Goal: Find specific page/section: Find specific page/section

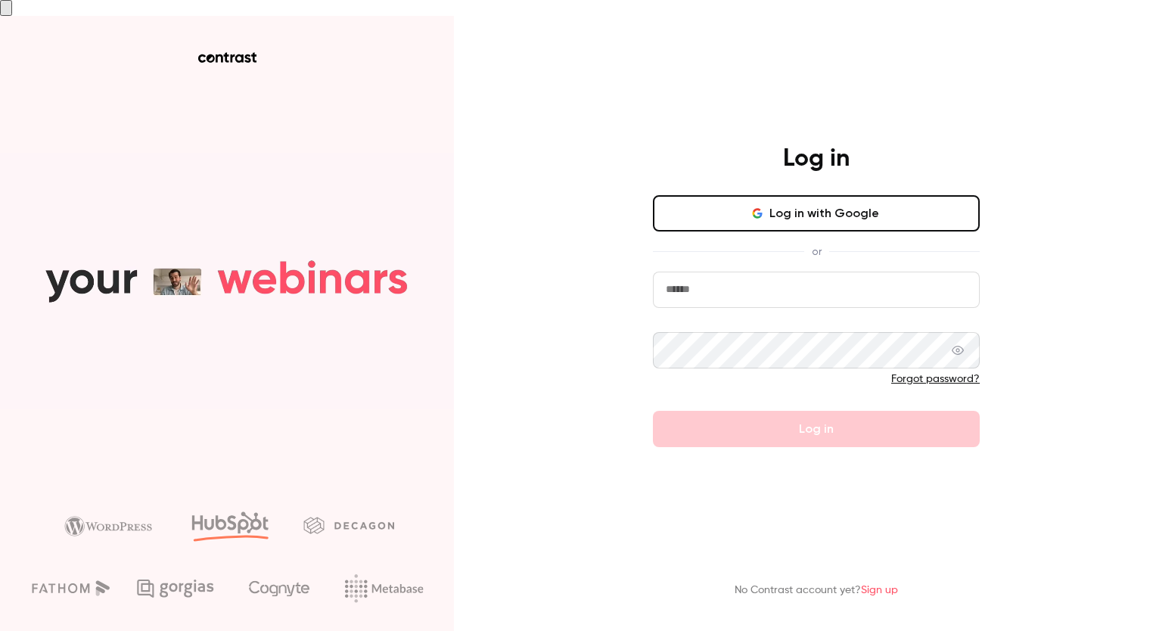
type input "**********"
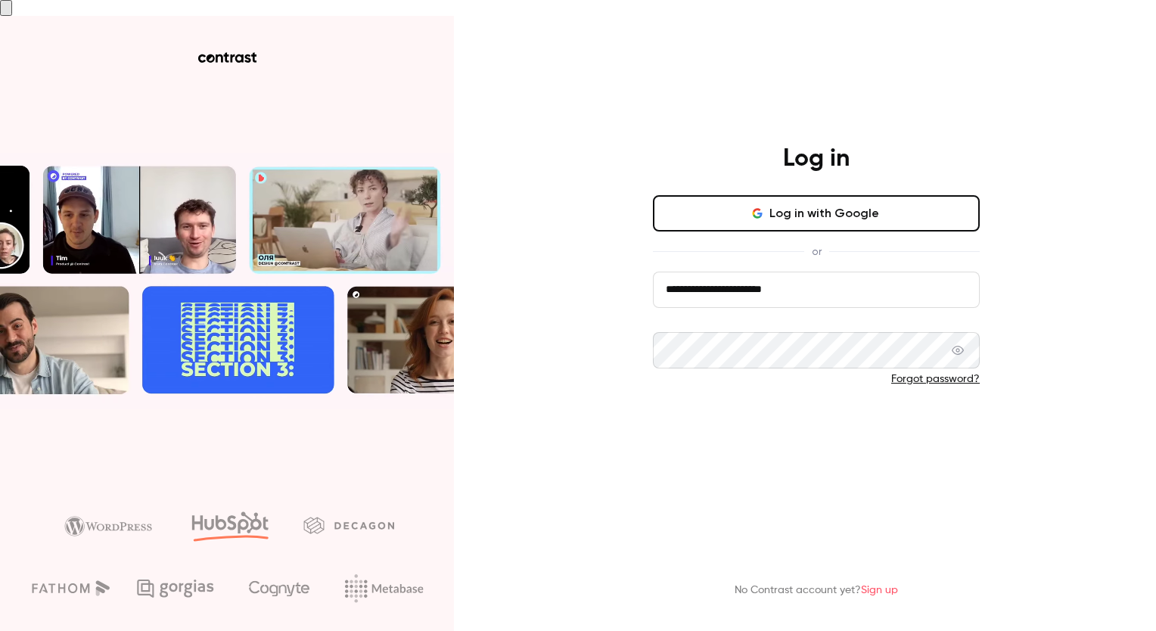
click at [781, 415] on button "Log in" at bounding box center [816, 429] width 327 height 36
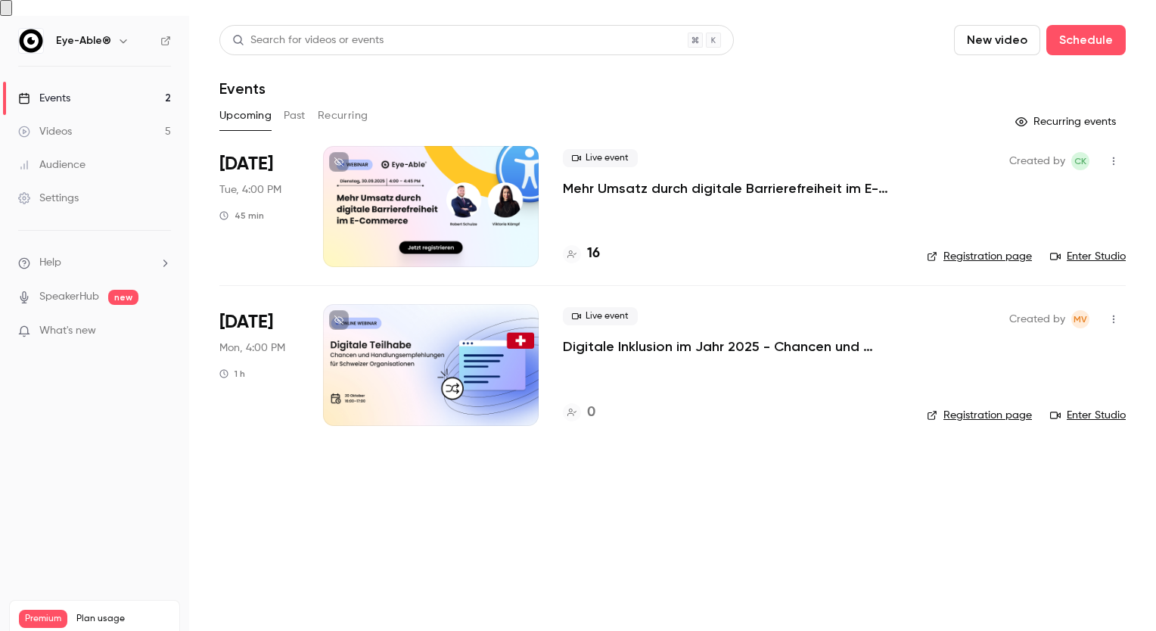
click at [67, 323] on span "What's new" at bounding box center [67, 331] width 57 height 16
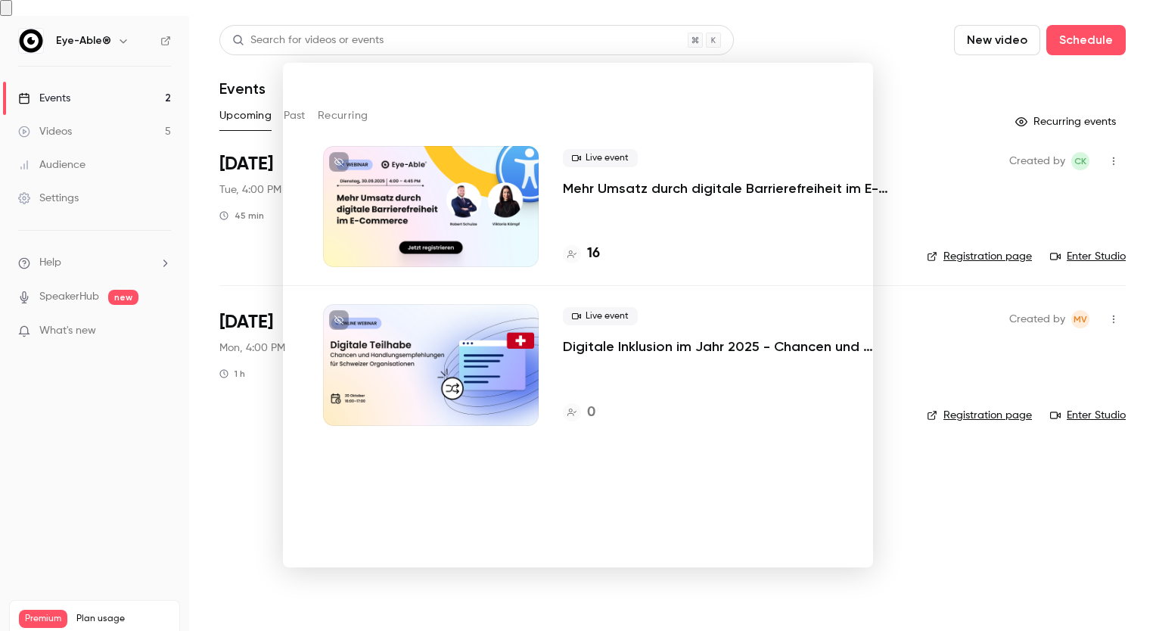
click at [182, 403] on div at bounding box center [578, 315] width 1156 height 631
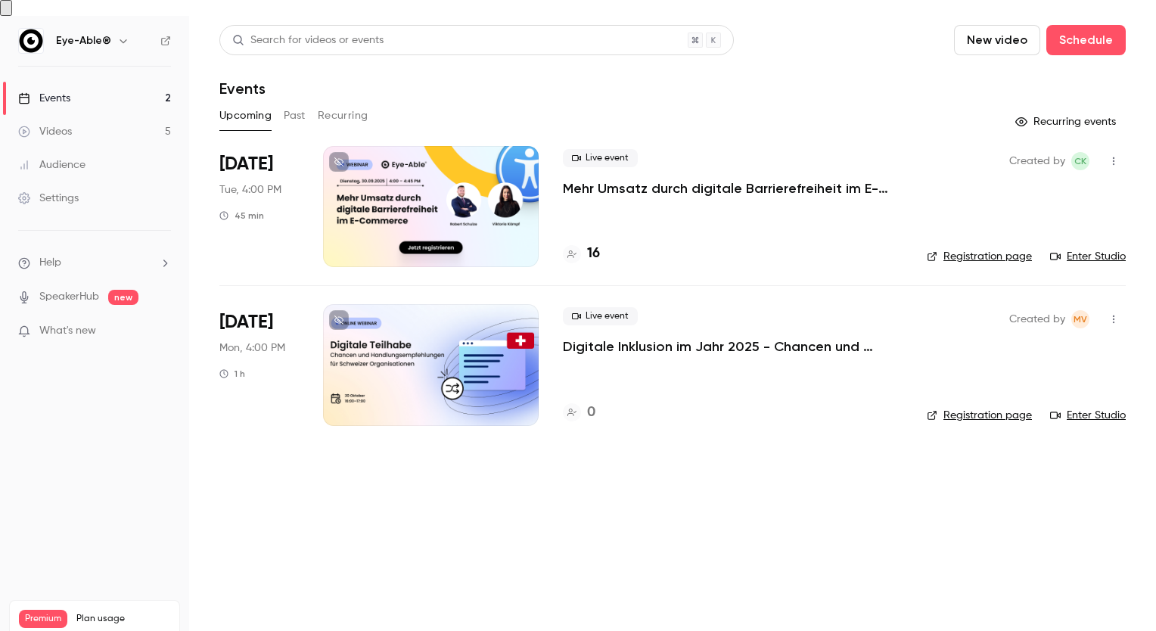
click at [733, 179] on p "Mehr Umsatz durch digitale Barrierefreiheit im E-Commerce" at bounding box center [733, 188] width 340 height 18
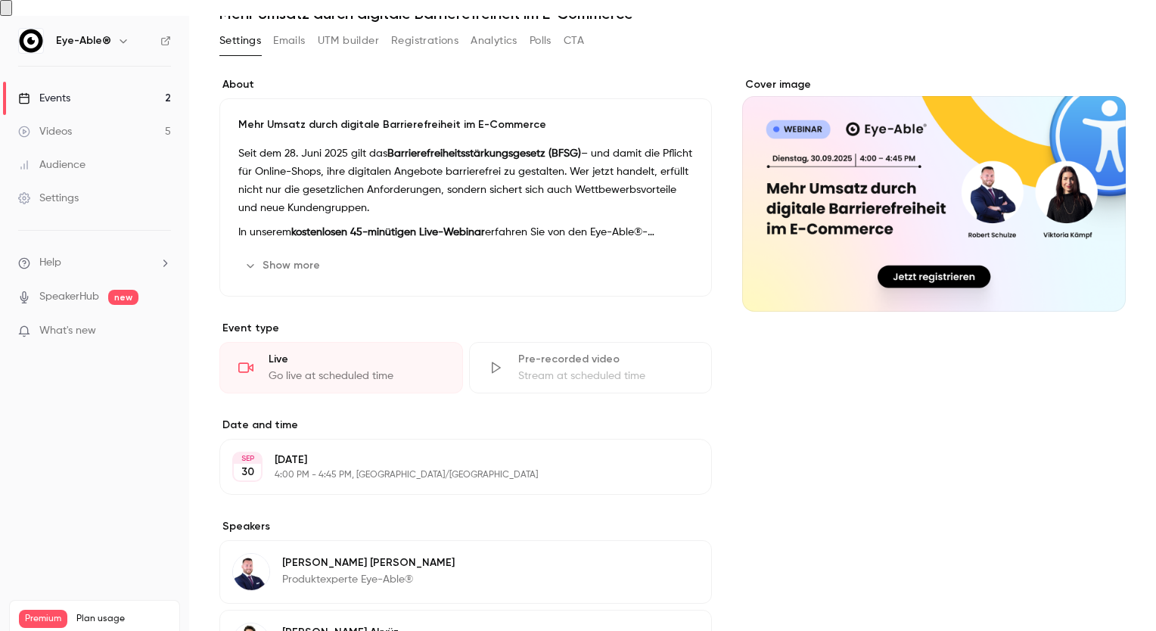
scroll to position [76, 0]
click at [309, 254] on button "Show more" at bounding box center [283, 265] width 91 height 24
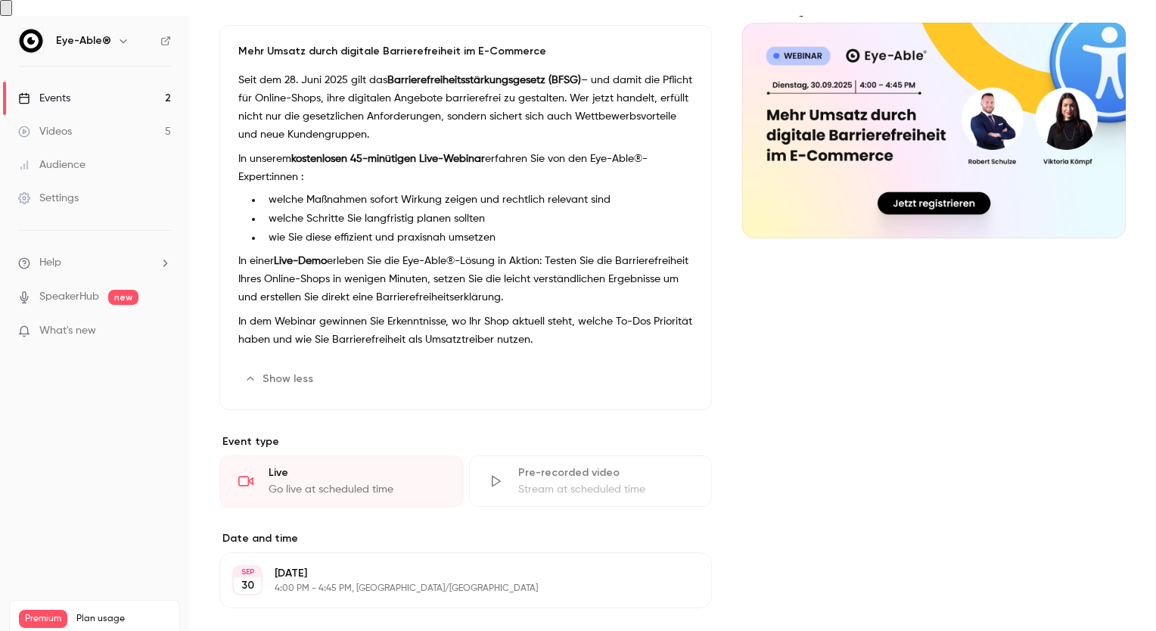
scroll to position [0, 0]
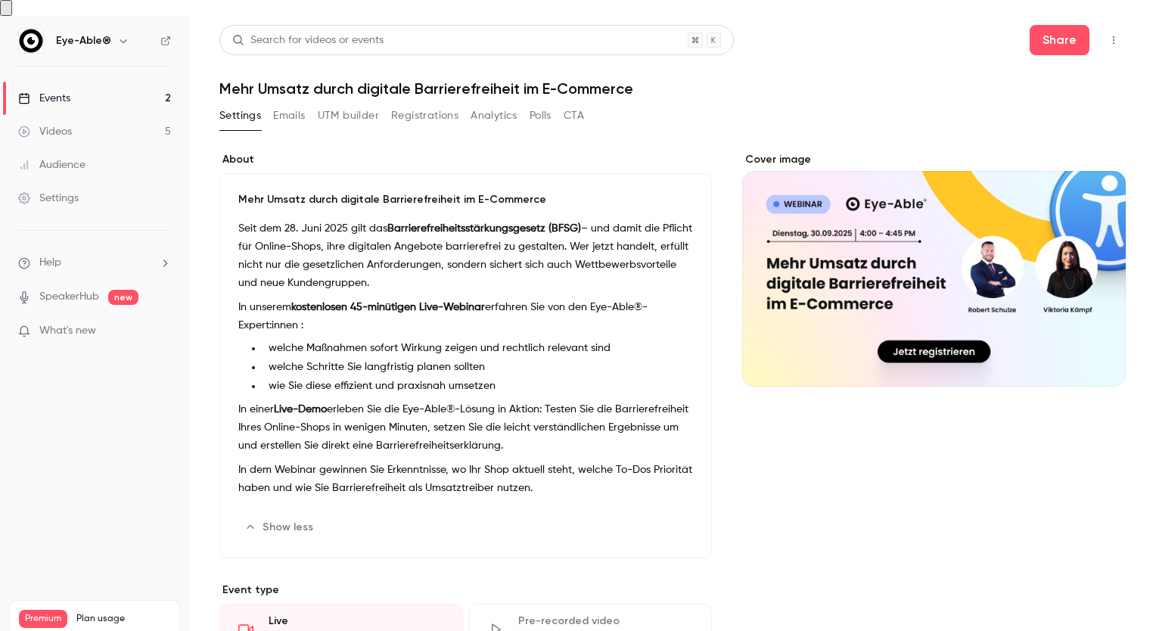
click at [414, 104] on button "Registrations" at bounding box center [424, 116] width 67 height 24
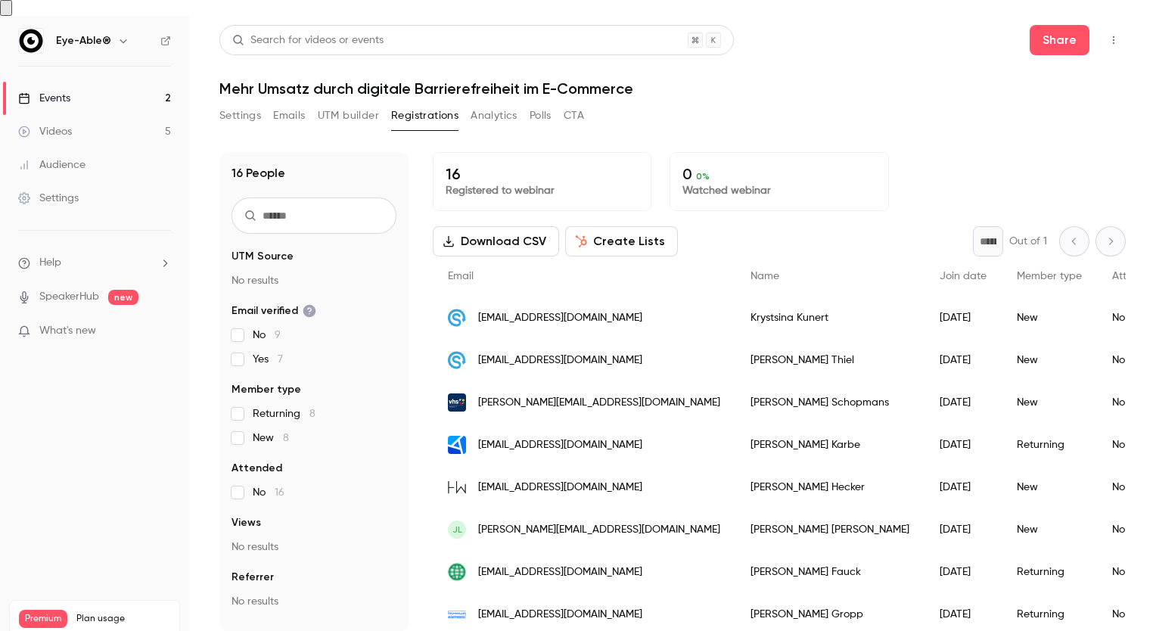
click at [247, 104] on button "Settings" at bounding box center [240, 116] width 42 height 24
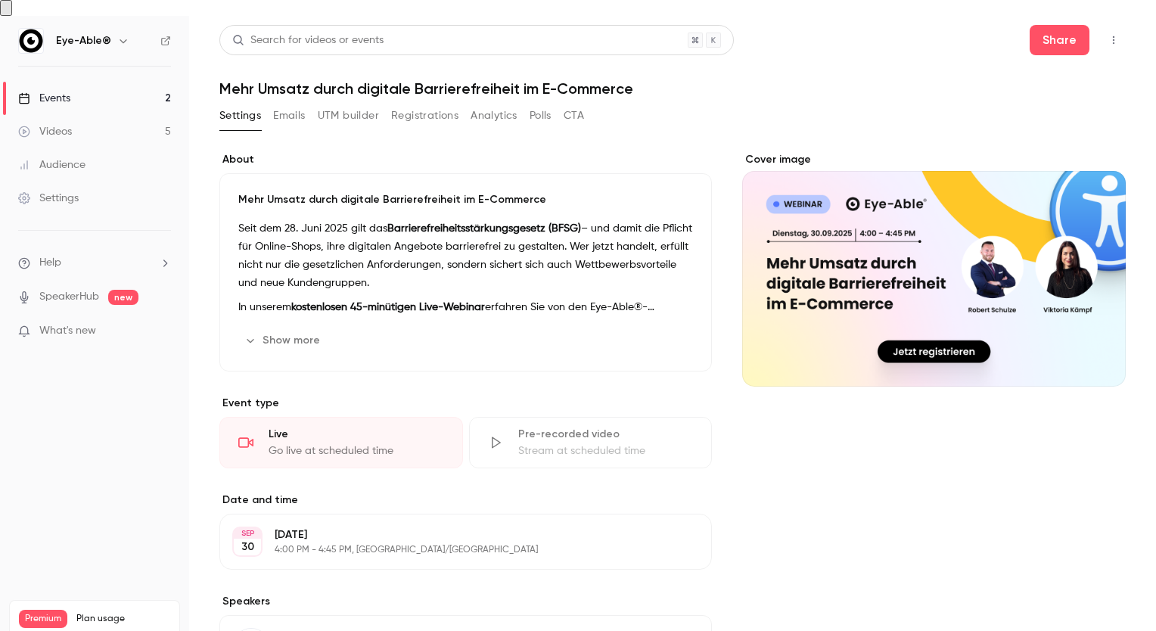
click at [499, 104] on button "Analytics" at bounding box center [494, 116] width 47 height 24
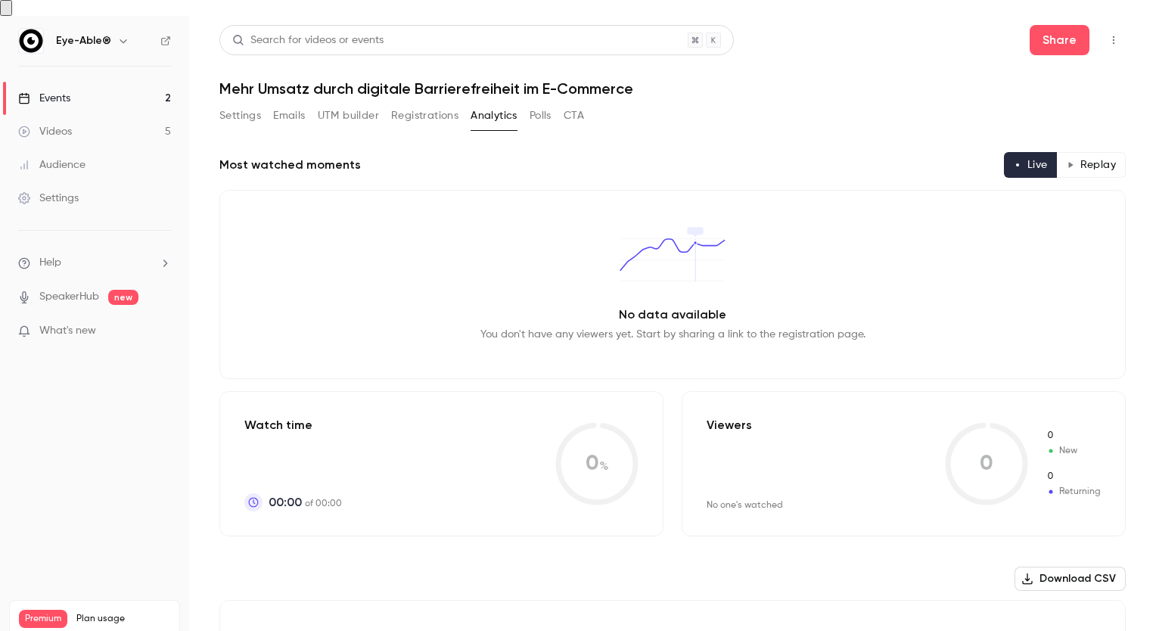
click at [227, 107] on button "Settings" at bounding box center [240, 116] width 42 height 24
